Goal: Information Seeking & Learning: Learn about a topic

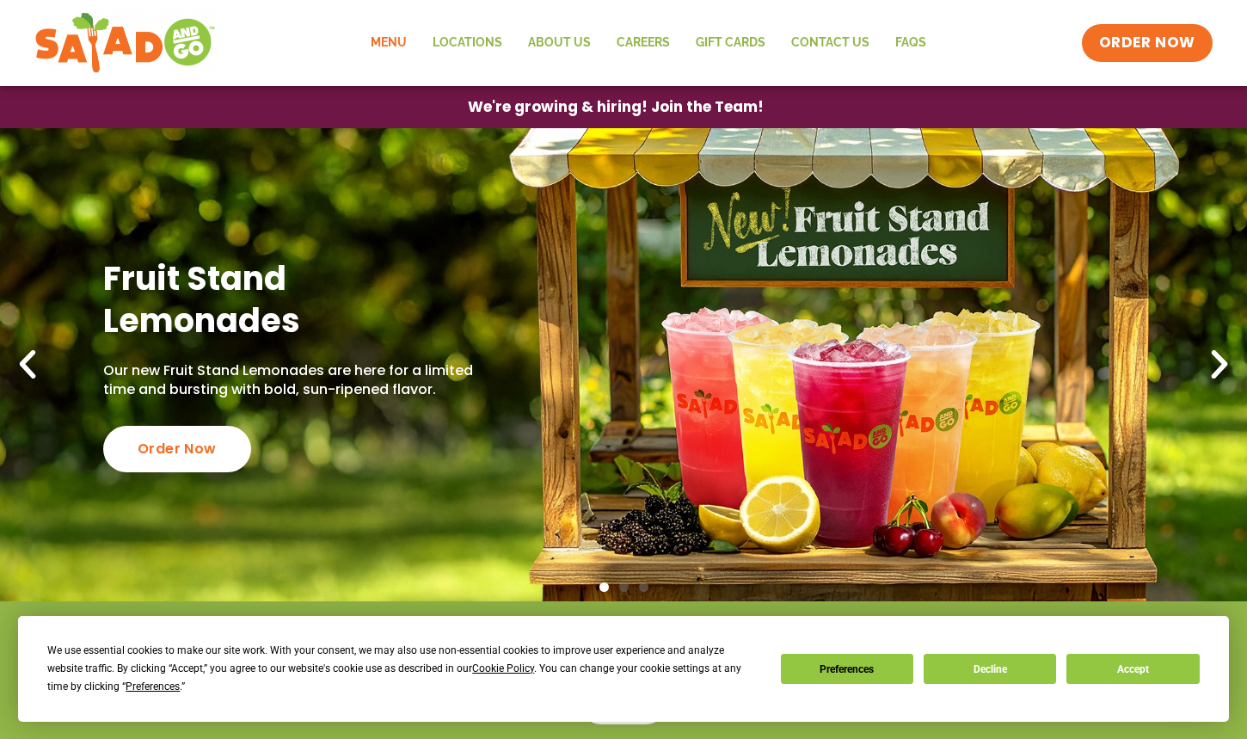
click at [373, 45] on link "Menu" at bounding box center [389, 43] width 62 height 40
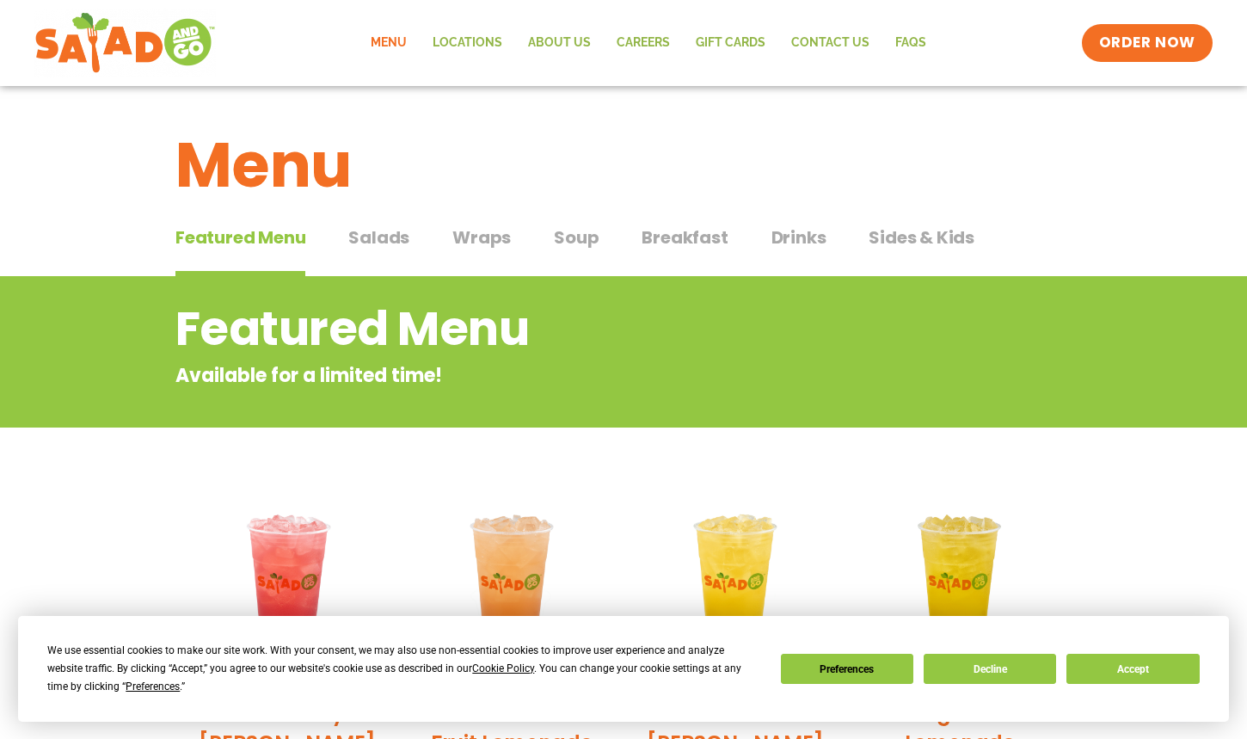
click at [378, 238] on span "Salads" at bounding box center [378, 237] width 61 height 26
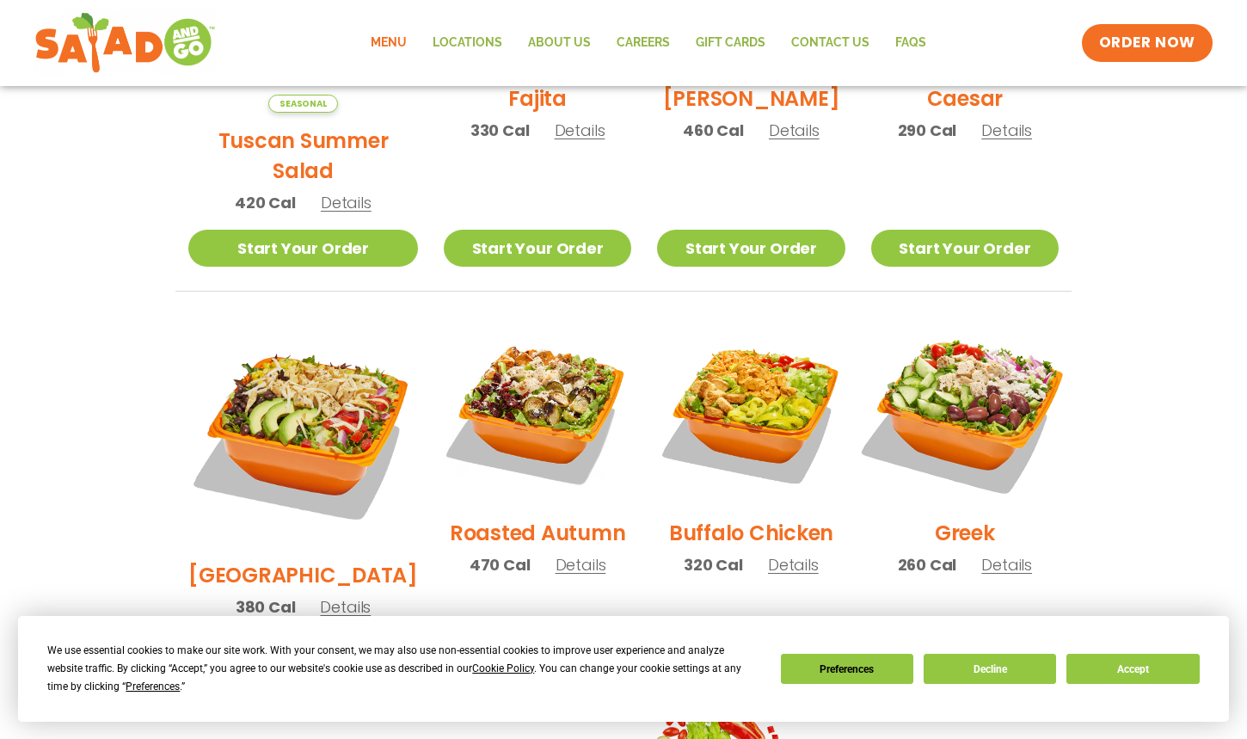
scroll to position [774, 0]
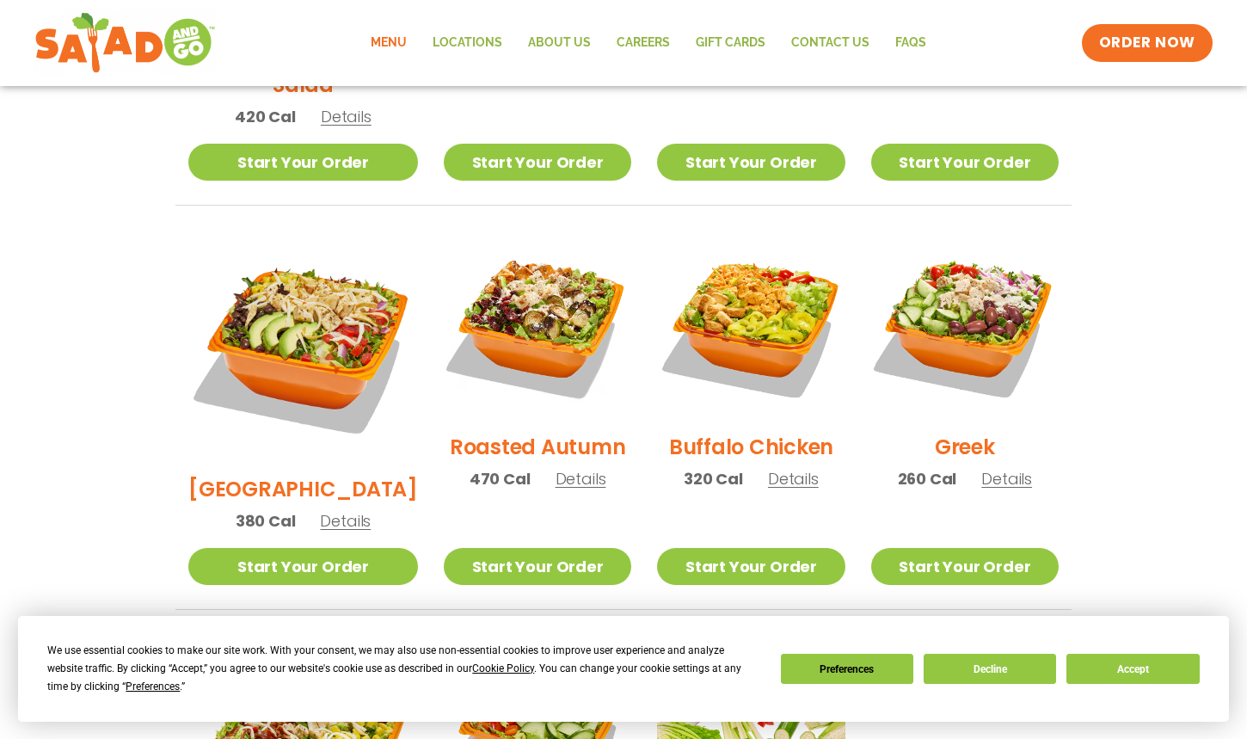
click at [267, 295] on img at bounding box center [303, 346] width 230 height 230
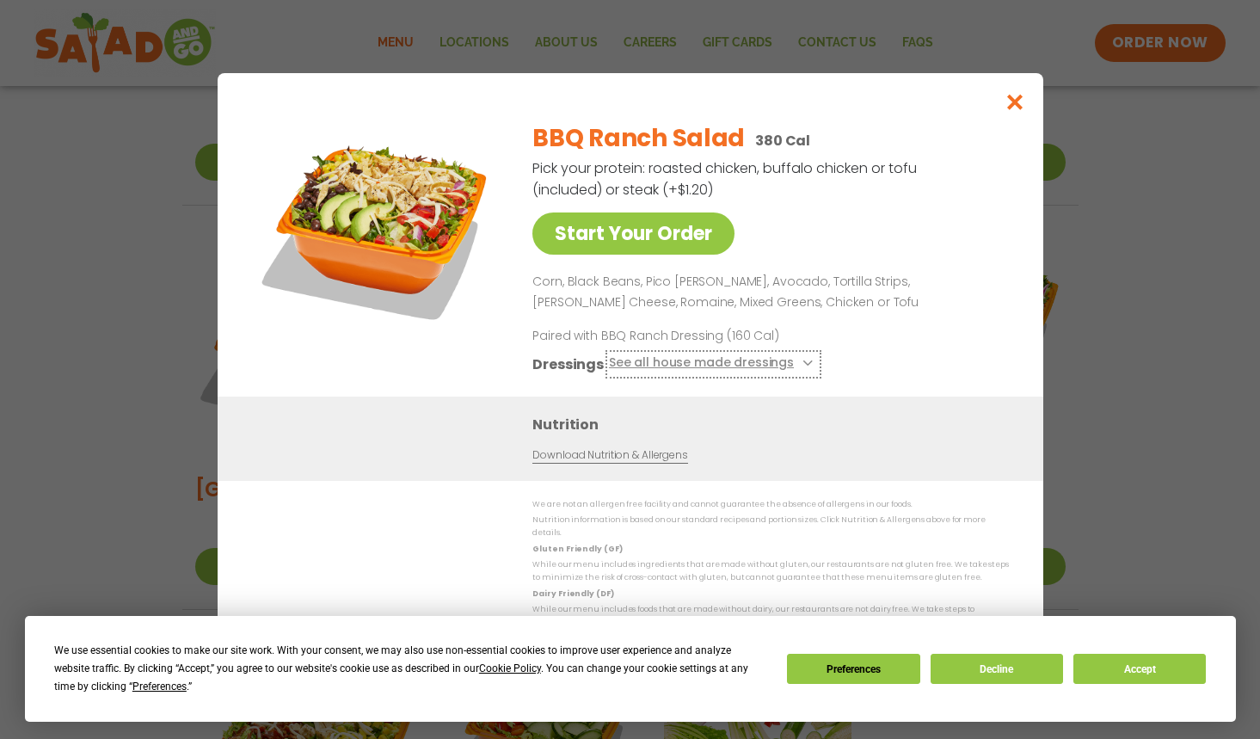
click at [673, 373] on button "See all house made dressings" at bounding box center [712, 364] width 209 height 22
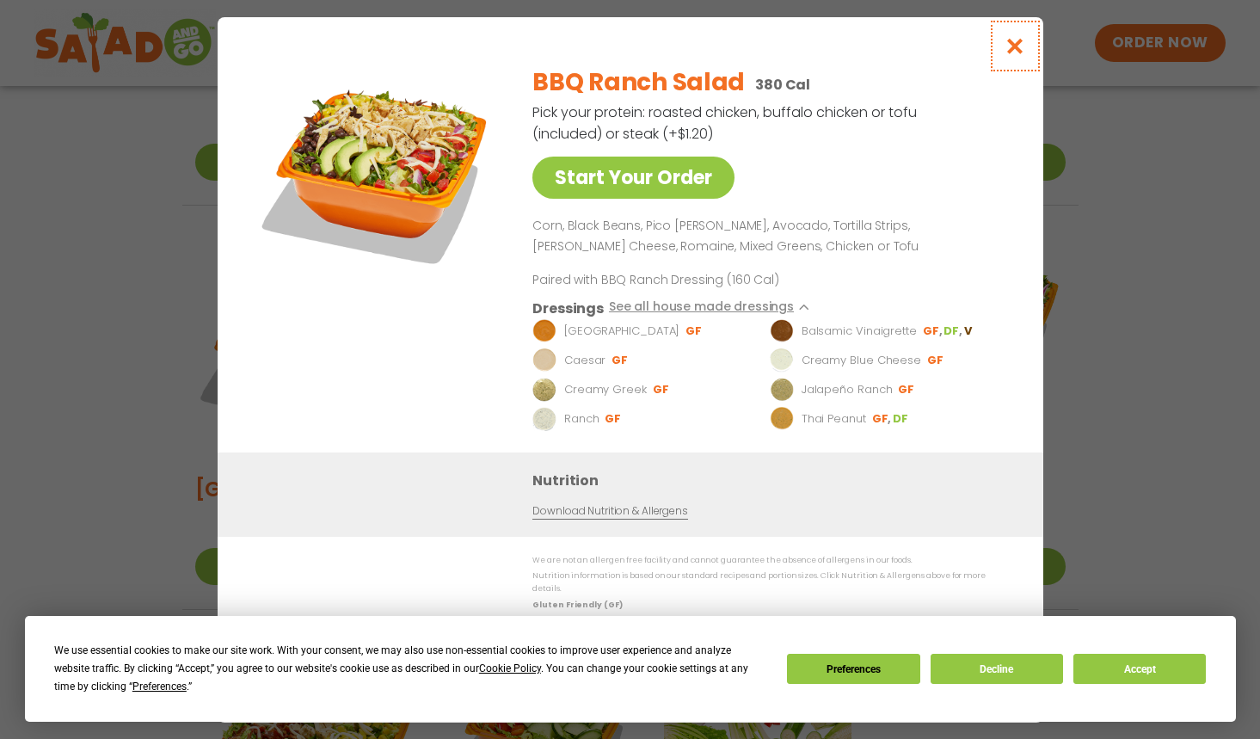
click at [1010, 55] on icon "Close modal" at bounding box center [1015, 46] width 22 height 18
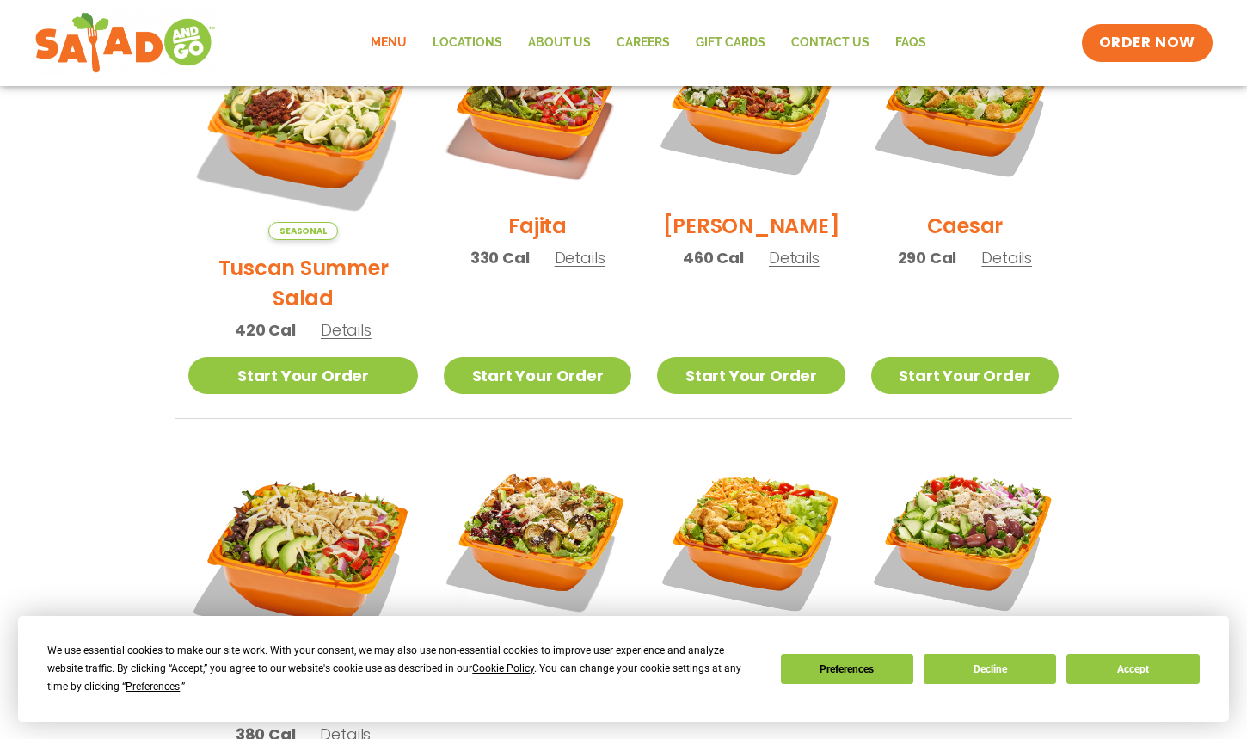
scroll to position [45, 0]
